Goal: Information Seeking & Learning: Learn about a topic

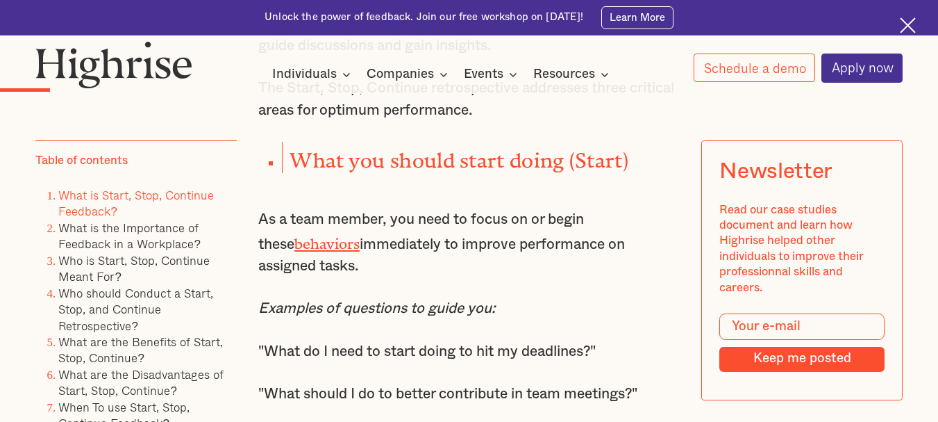
scroll to position [1528, 0]
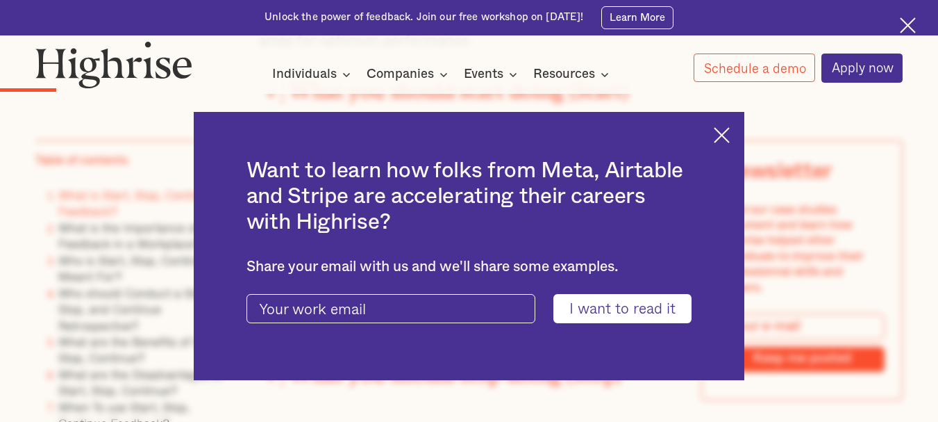
click at [730, 129] on img at bounding box center [722, 135] width 16 height 16
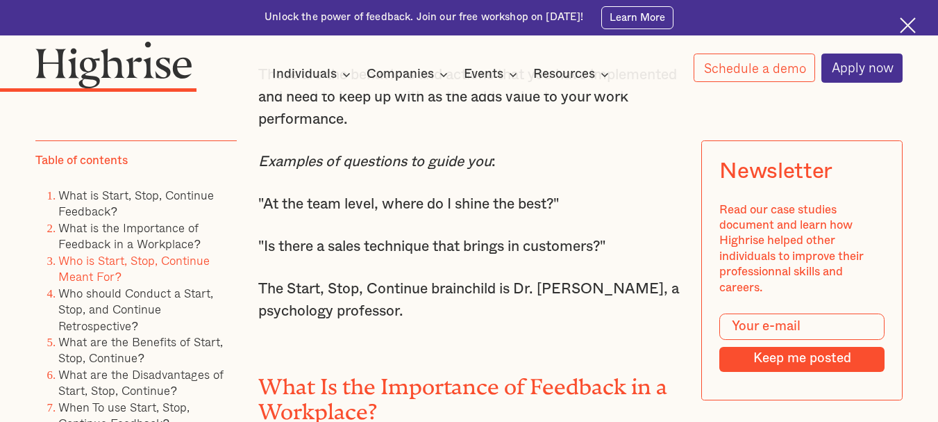
scroll to position [1916, 0]
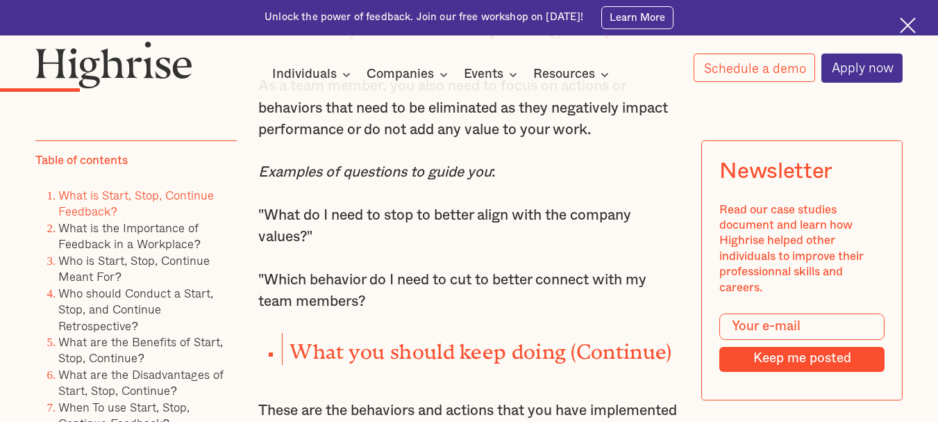
scroll to position [1737, 0]
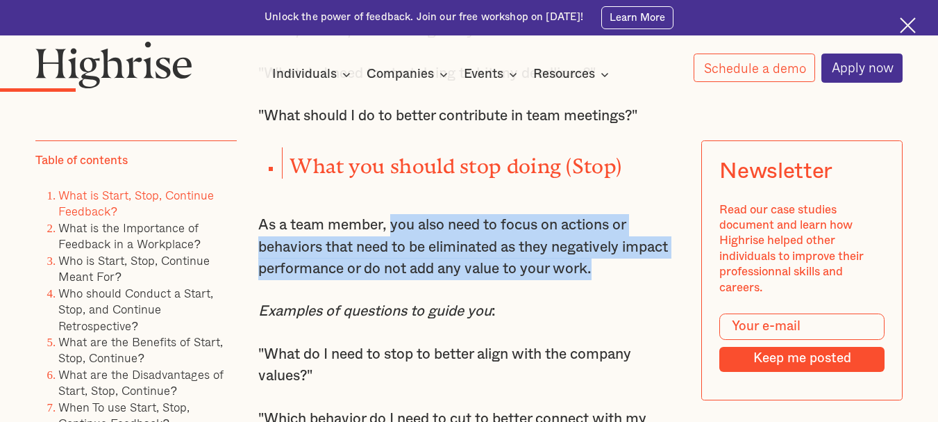
drag, startPoint x: 394, startPoint y: 235, endPoint x: 602, endPoint y: 281, distance: 212.5
click at [602, 280] on p "As a team member, you also need to focus on actions or behaviors that need to b…" at bounding box center [469, 247] width 422 height 66
click at [572, 275] on p "As a team member, you also need to focus on actions or behaviors that need to b…" at bounding box center [469, 247] width 422 height 66
drag, startPoint x: 504, startPoint y: 235, endPoint x: 608, endPoint y: 279, distance: 113.3
click at [608, 279] on p "As a team member, you also need to focus on actions or behaviors that need to b…" at bounding box center [469, 247] width 422 height 66
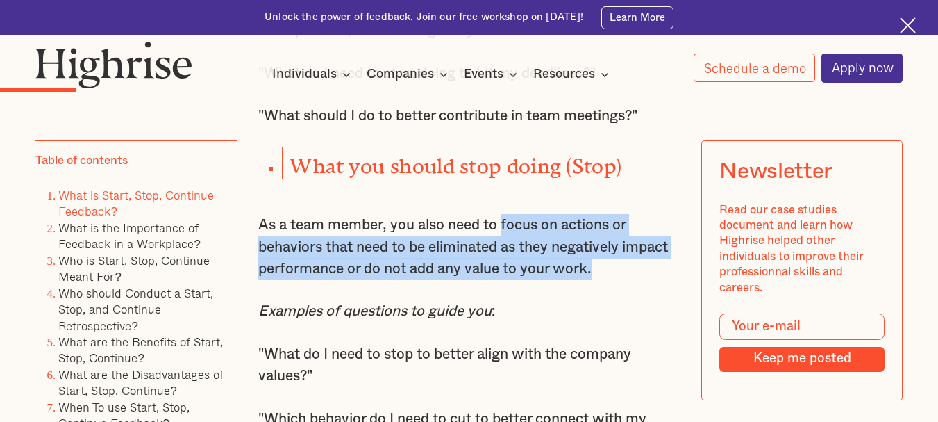
copy p "focus on actions or behaviors that need to be eliminated as they negatively imp…"
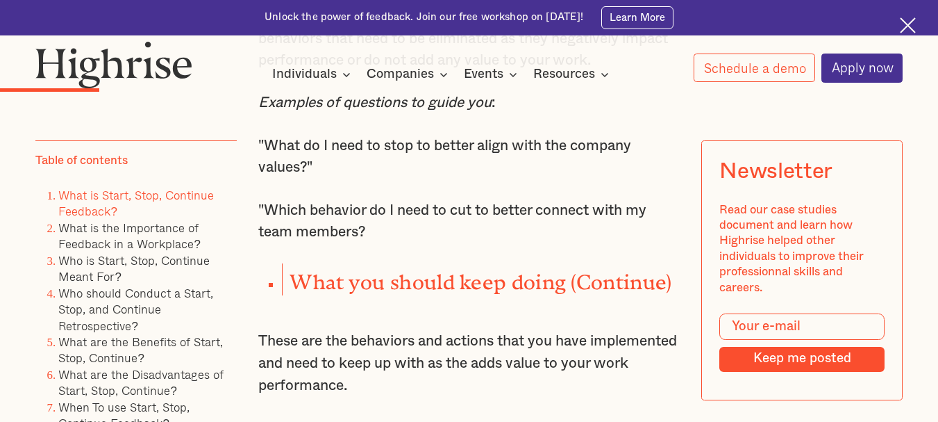
scroll to position [2014, 0]
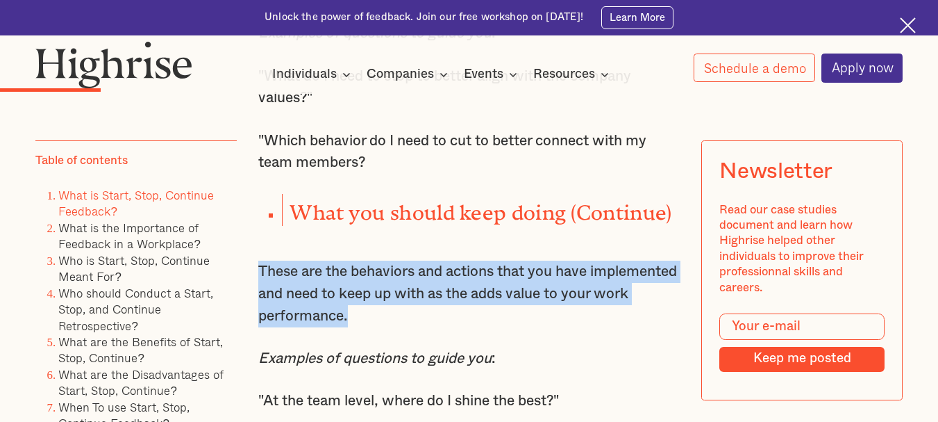
drag, startPoint x: 255, startPoint y: 281, endPoint x: 425, endPoint y: 329, distance: 176.8
copy p "These are the behaviors and actions that you have implemented and need to keep …"
